Goal: Task Accomplishment & Management: Complete application form

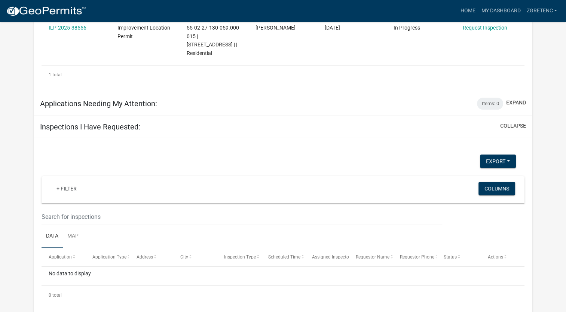
scroll to position [223, 0]
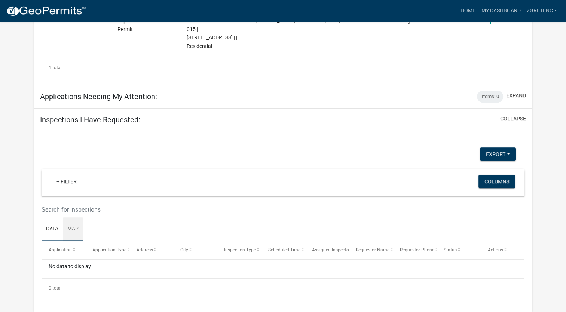
click at [73, 231] on link "Map" at bounding box center [73, 229] width 20 height 24
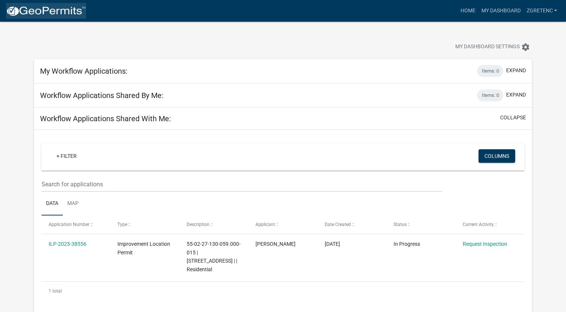
click at [73, 13] on img at bounding box center [46, 11] width 80 height 11
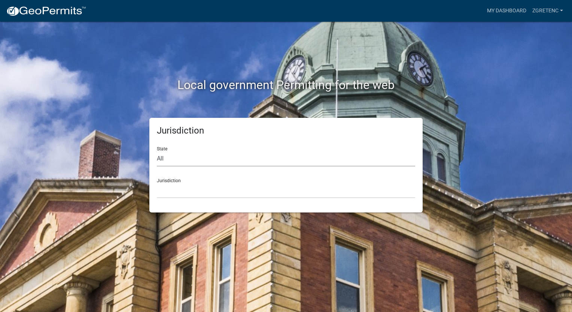
click at [193, 159] on select "All [US_STATE] [US_STATE] [US_STATE] [US_STATE] [US_STATE] [US_STATE] [US_STATE…" at bounding box center [286, 158] width 258 height 15
select select "[US_STATE]"
click at [157, 151] on select "All [US_STATE] [US_STATE] [US_STATE] [US_STATE] [US_STATE] [US_STATE] [US_STATE…" at bounding box center [286, 158] width 258 height 15
click at [202, 193] on select "City of [GEOGRAPHIC_DATA], [US_STATE] City of [GEOGRAPHIC_DATA], [US_STATE] Cit…" at bounding box center [286, 190] width 258 height 15
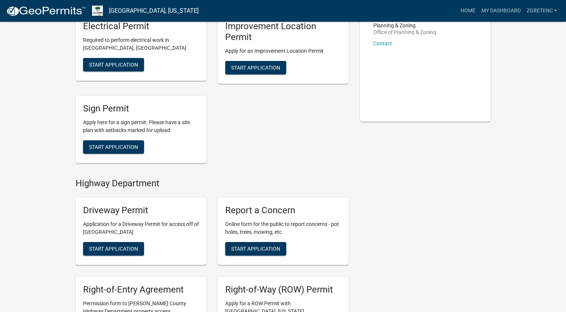
scroll to position [238, 0]
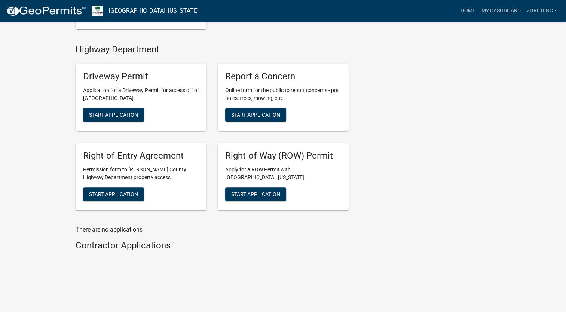
click at [209, 99] on div "Driveway Permit Application for a Driveway Permit for access off of [GEOGRAPHIC…" at bounding box center [141, 97] width 142 height 79
